Goal: Check status: Check status

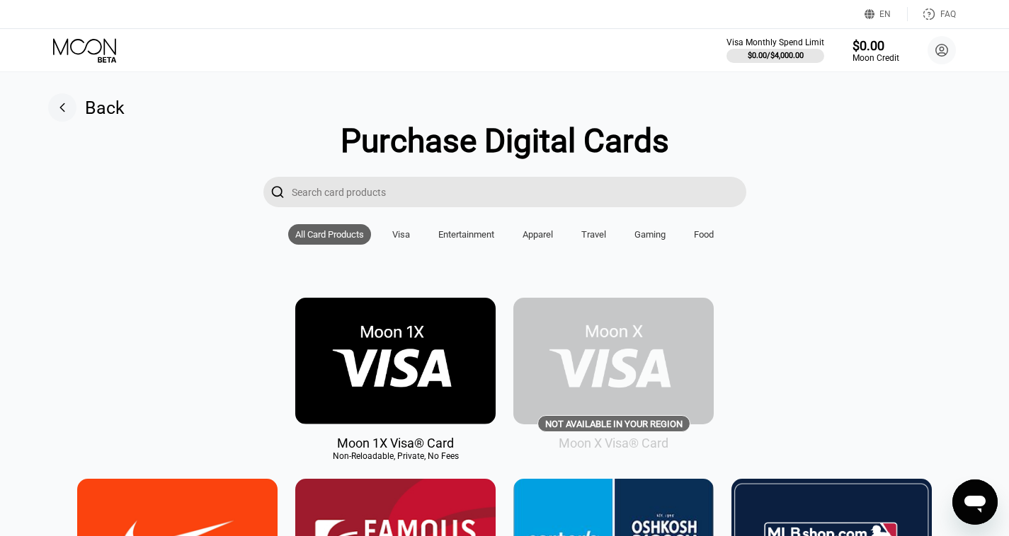
click at [81, 47] on icon at bounding box center [86, 50] width 66 height 25
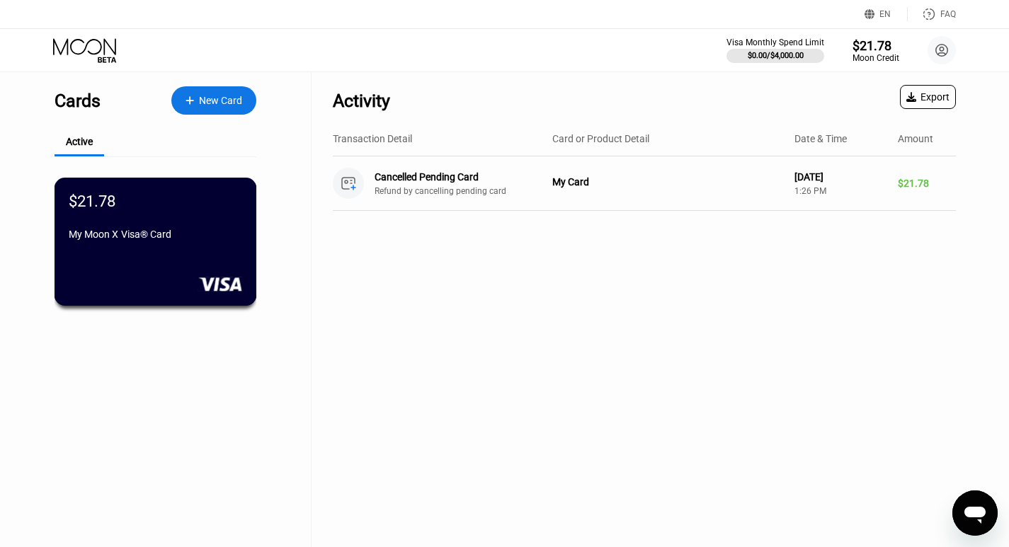
click at [130, 232] on div "$21.78 My Moon X Visa® Card" at bounding box center [155, 219] width 173 height 54
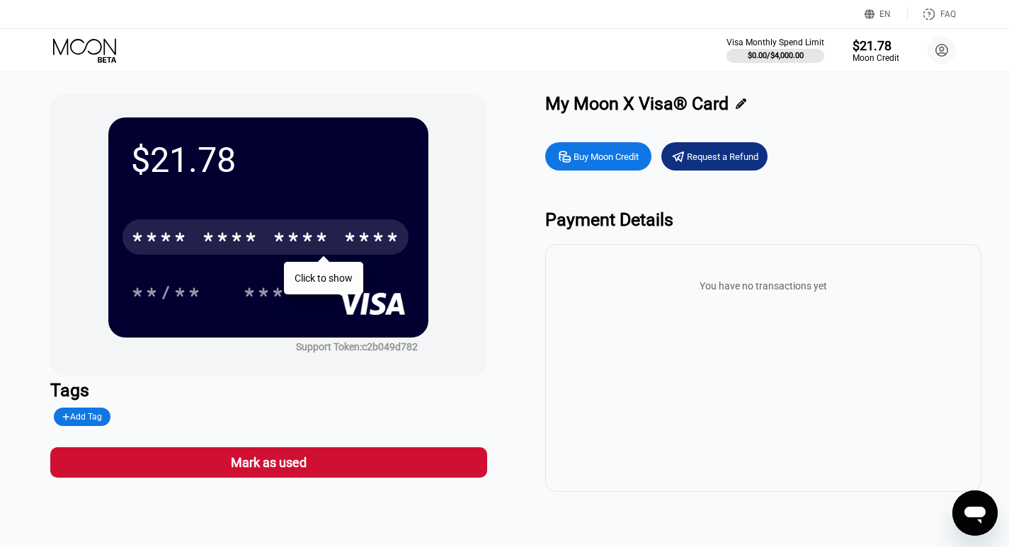
click at [287, 241] on div "* * * *" at bounding box center [300, 239] width 57 height 23
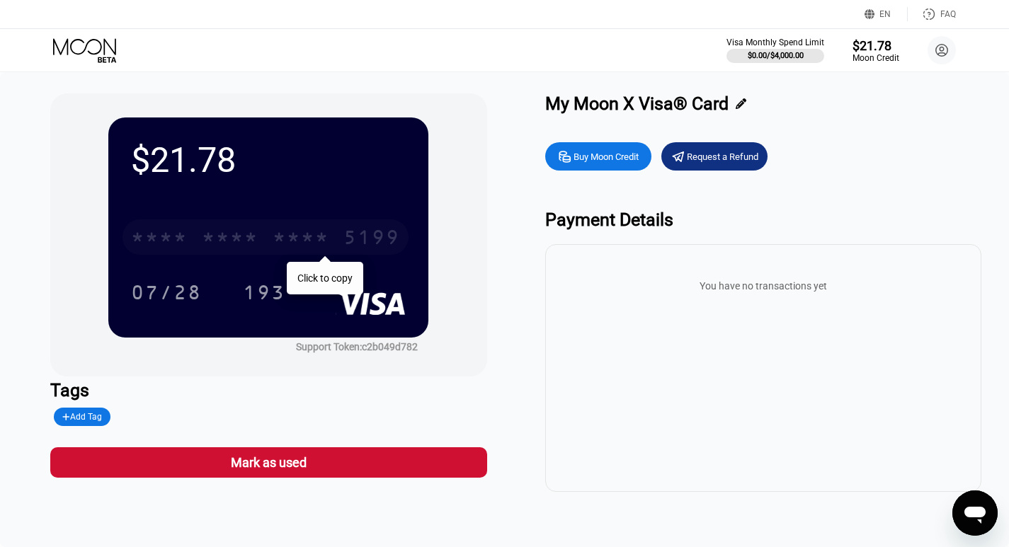
click at [197, 236] on div "* * * * * * * * * * * * 5199" at bounding box center [265, 236] width 286 height 35
